Goal: Task Accomplishment & Management: Use online tool/utility

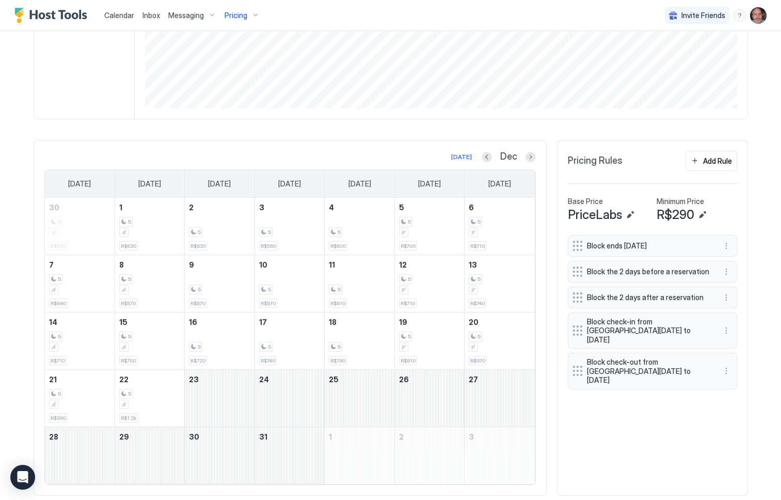
scroll to position [198, 594]
click at [712, 163] on div "Add Rule" at bounding box center [717, 160] width 29 height 11
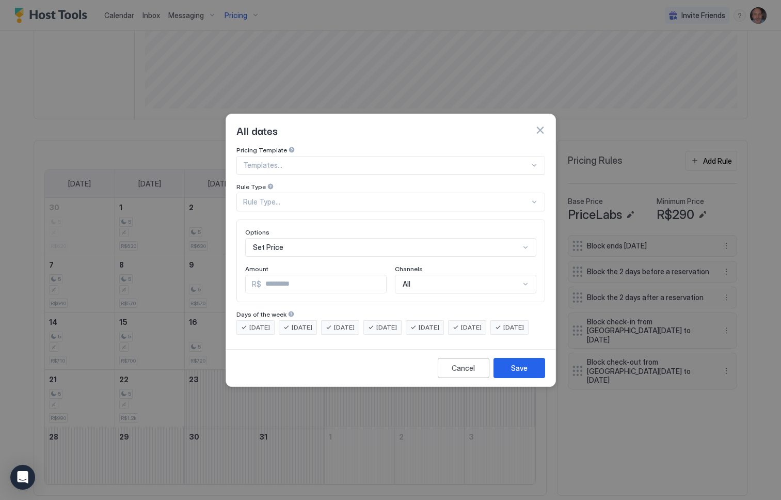
click at [315, 197] on div "Rule Type..." at bounding box center [386, 201] width 287 height 9
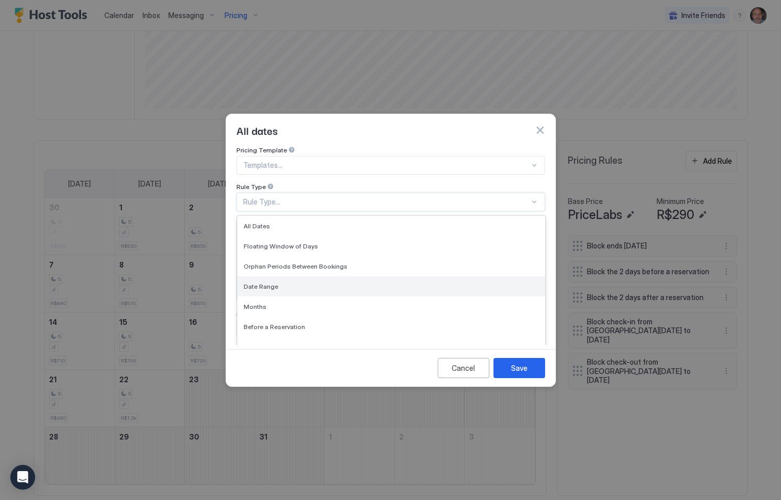
click at [280, 282] on div "Date Range" at bounding box center [391, 286] width 295 height 8
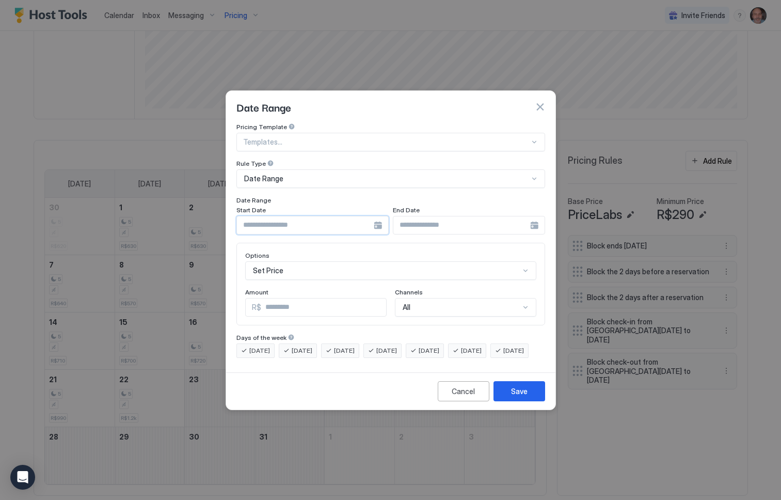
click at [298, 216] on input "Input Field" at bounding box center [305, 225] width 137 height 18
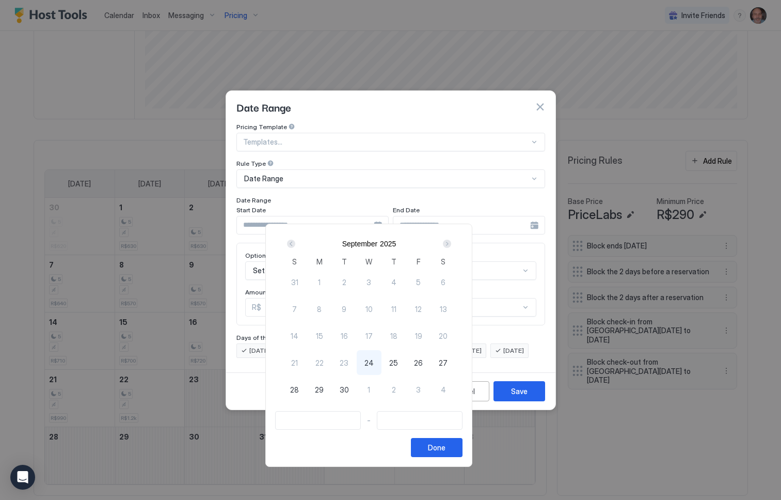
click at [451, 244] on div "Next" at bounding box center [447, 244] width 8 height 8
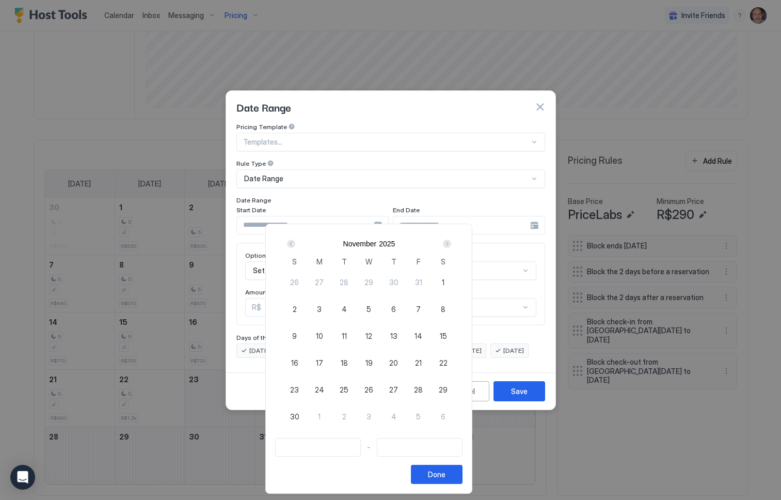
click at [451, 244] on div "Next" at bounding box center [447, 244] width 8 height 8
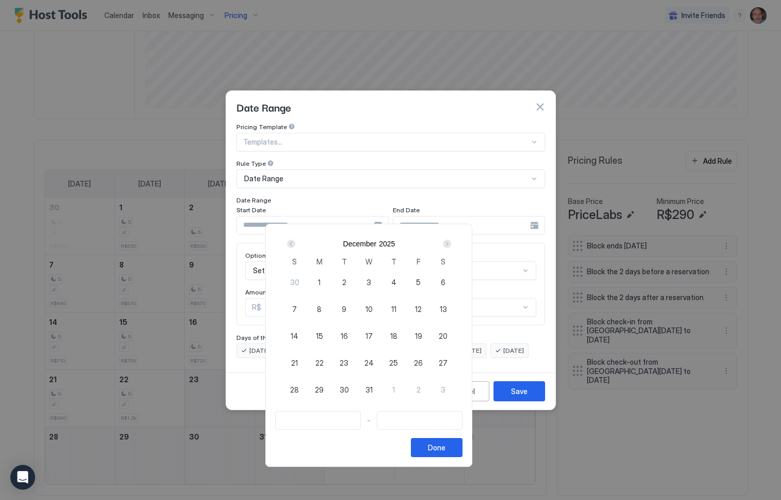
click at [324, 360] on span "22" at bounding box center [319, 362] width 8 height 11
type input "**********"
click at [423, 361] on span "26" at bounding box center [418, 362] width 9 height 11
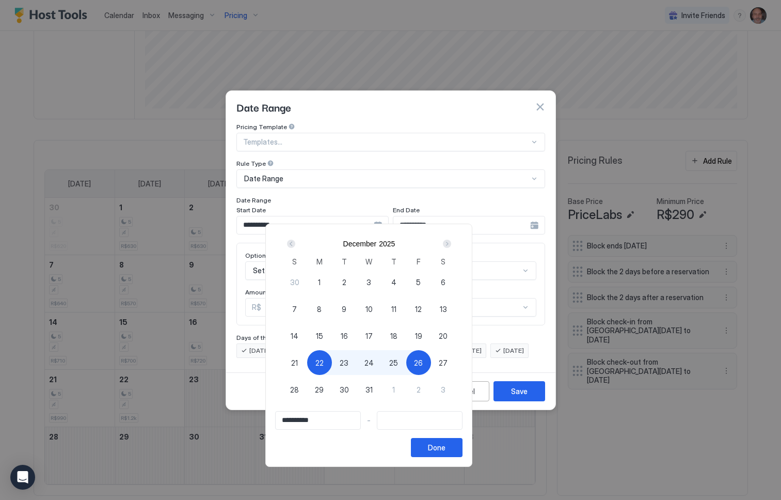
type input "**********"
click at [463, 453] on button "Done" at bounding box center [437, 447] width 52 height 19
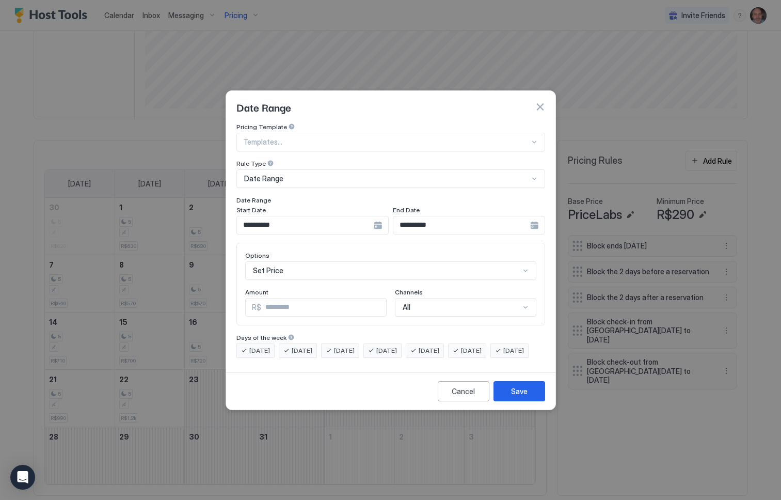
scroll to position [53, 0]
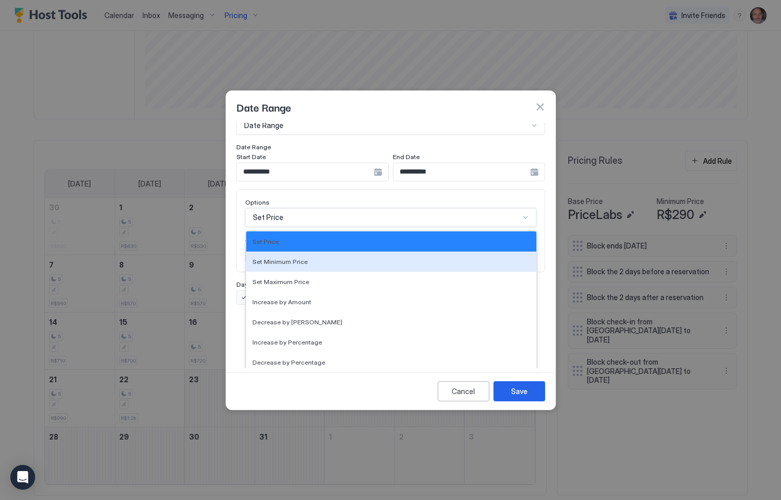
click at [283, 227] on div "17 results available. Use Up and Down to choose options, press Enter to select …" at bounding box center [390, 217] width 291 height 19
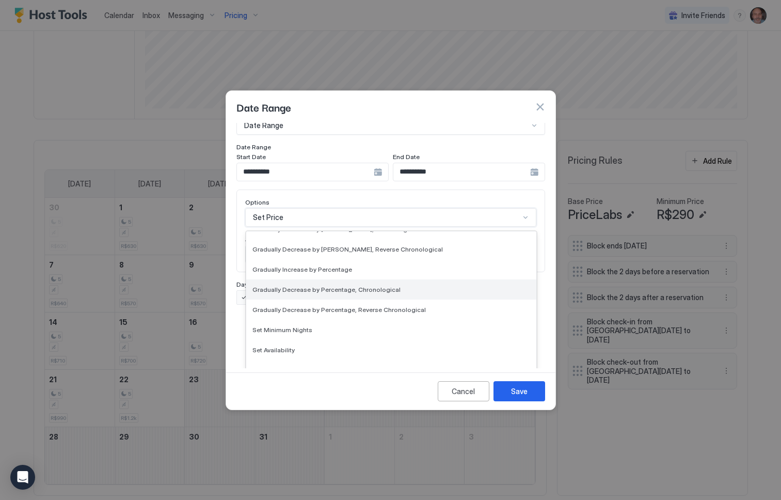
scroll to position [187, 0]
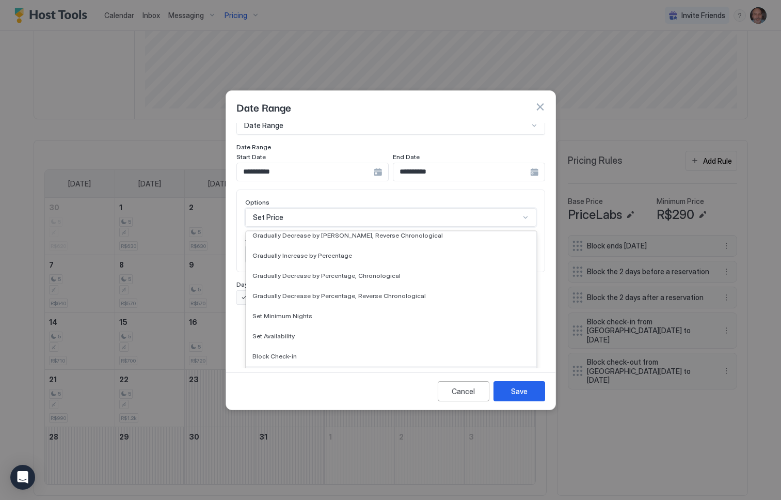
click at [285, 372] on span "Block Check-out" at bounding box center [276, 376] width 49 height 8
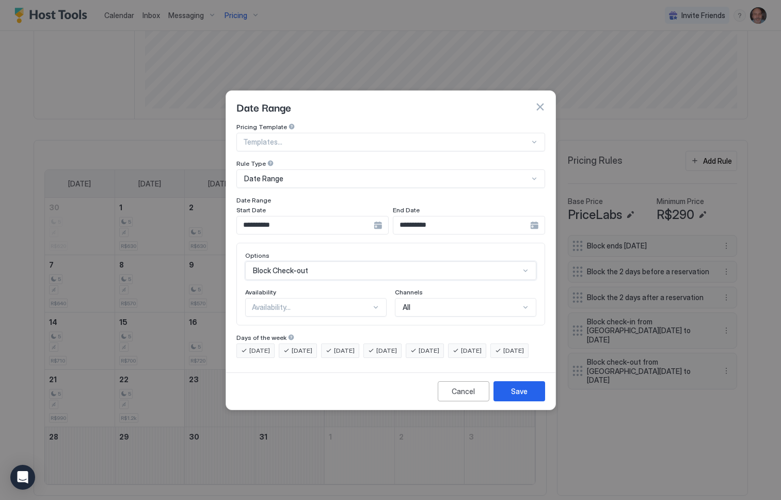
scroll to position [0, 0]
click at [276, 303] on div "Availability..." at bounding box center [311, 307] width 119 height 9
click at [272, 347] on span "Blocked" at bounding box center [264, 351] width 24 height 8
click at [510, 397] on button "Save" at bounding box center [520, 391] width 52 height 20
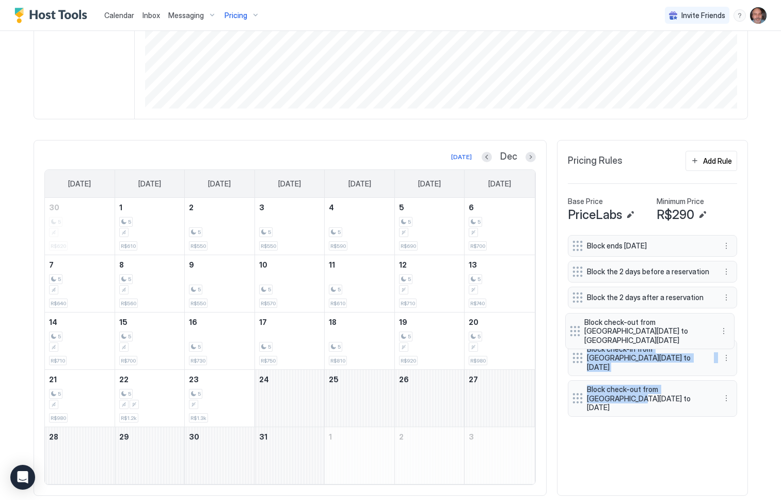
drag, startPoint x: 574, startPoint y: 388, endPoint x: 576, endPoint y: 325, distance: 62.5
click at [576, 325] on div "Block ends [DATE] Block the 2 days before a reservation Block the 2 days after …" at bounding box center [652, 332] width 169 height 195
